Goal: Find specific page/section: Find specific page/section

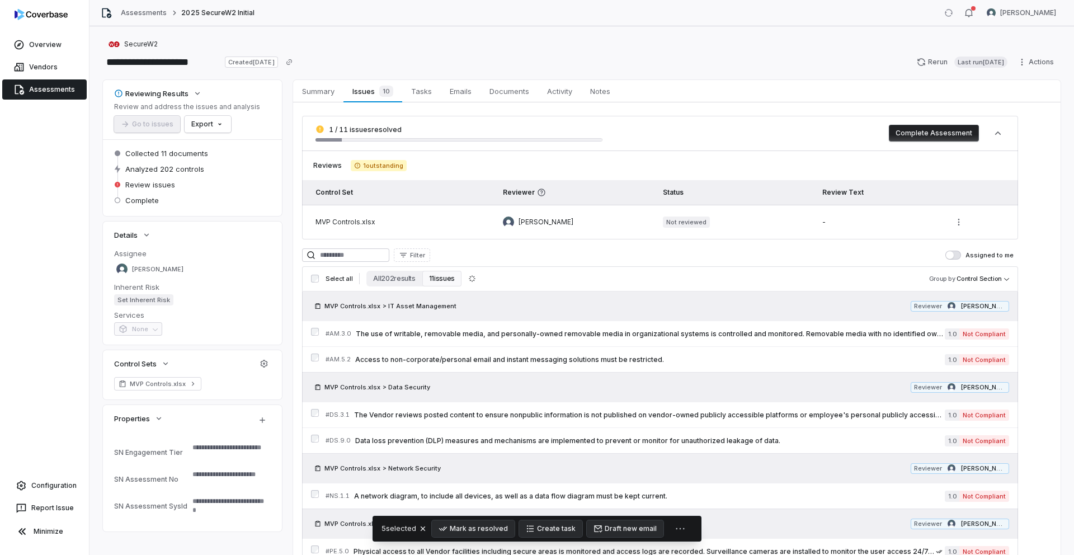
scroll to position [65, 0]
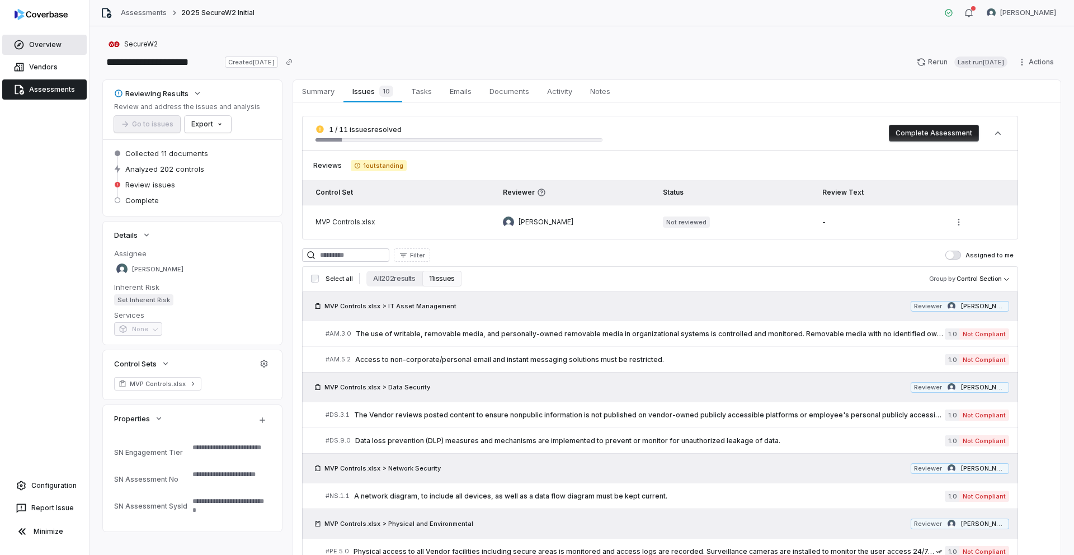
click at [54, 48] on link "Overview" at bounding box center [44, 45] width 84 height 20
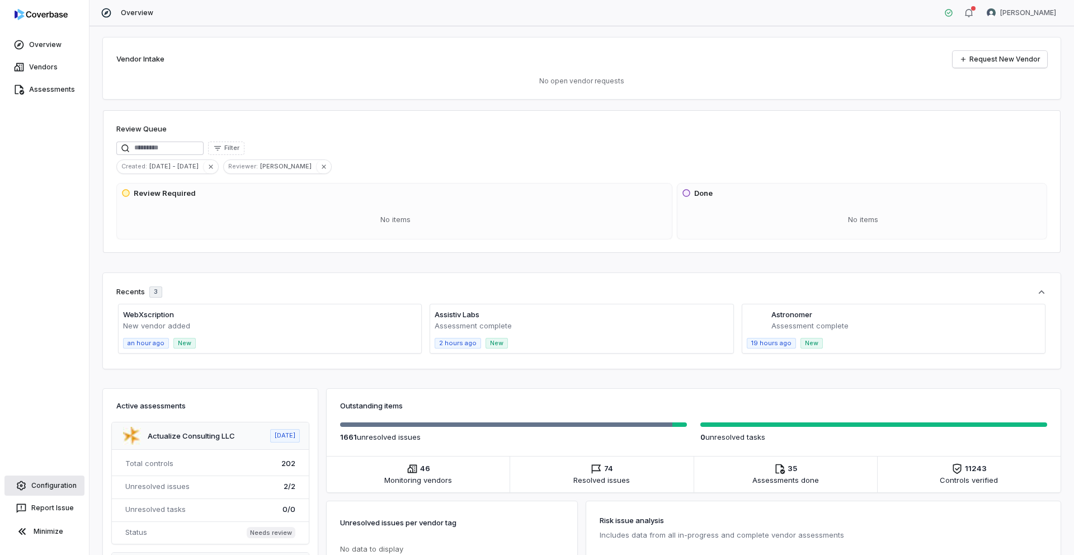
click at [62, 487] on link "Configuration" at bounding box center [44, 486] width 80 height 20
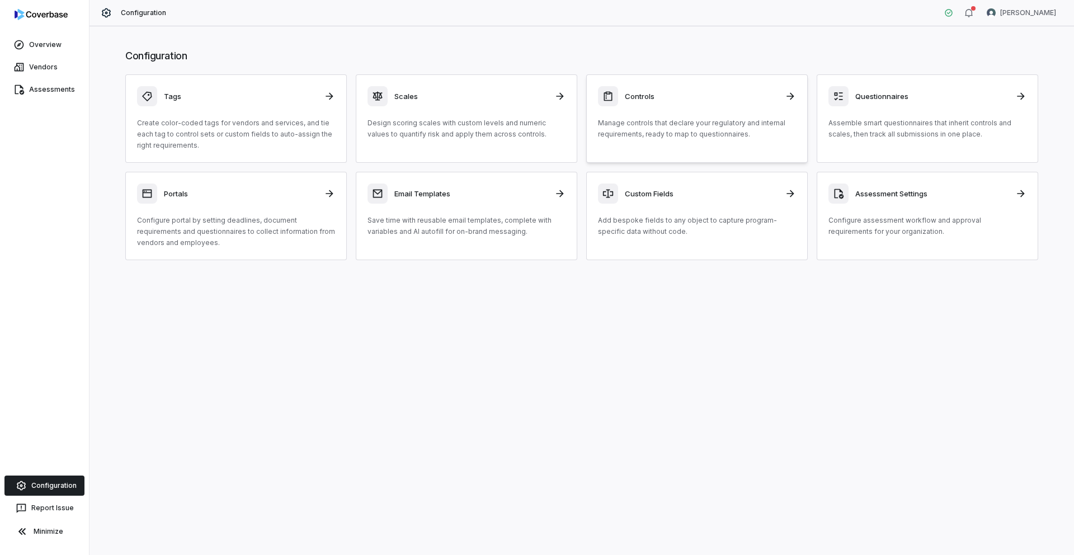
click at [691, 106] on div "Controls" at bounding box center [697, 96] width 198 height 20
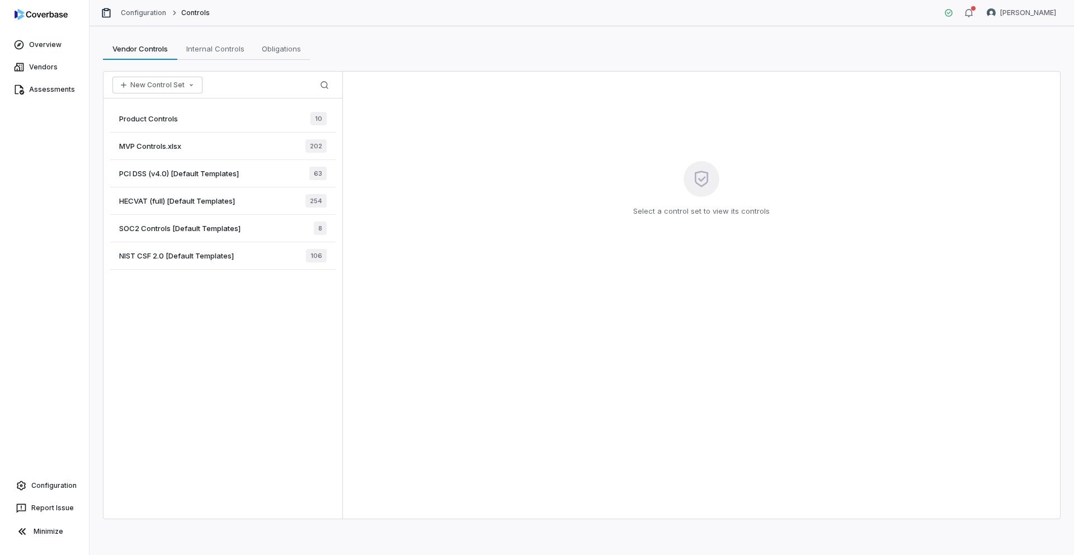
click at [178, 148] on span "MVP Controls.xlsx" at bounding box center [150, 146] width 62 height 10
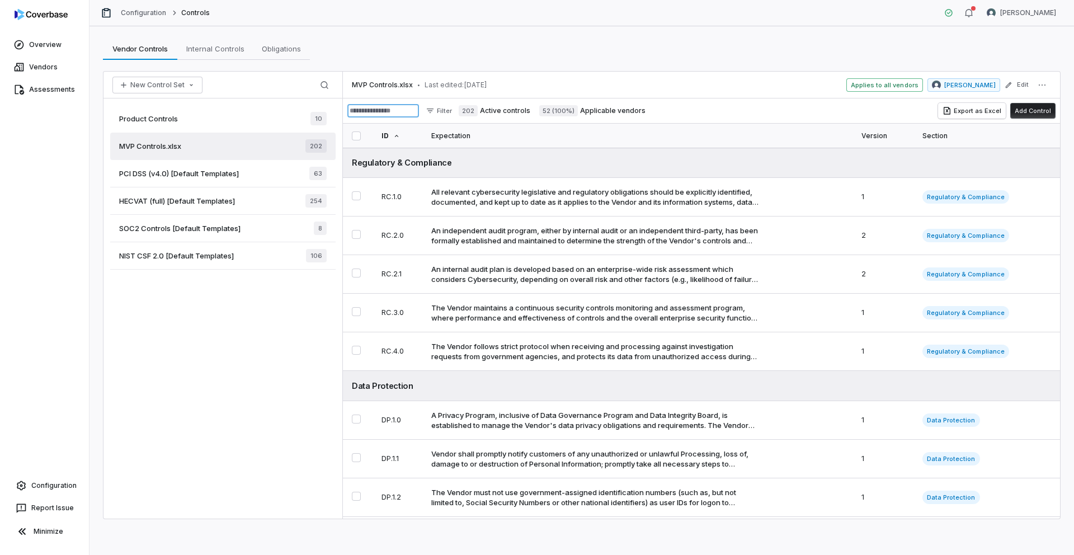
click at [407, 111] on input at bounding box center [383, 110] width 72 height 13
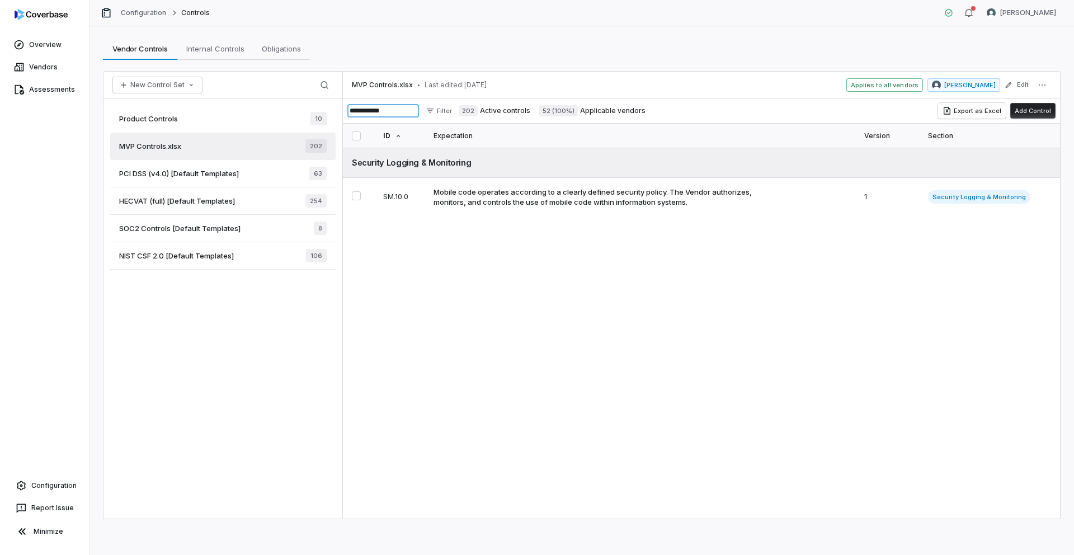
type input "**********"
